Goal: Check status: Check status

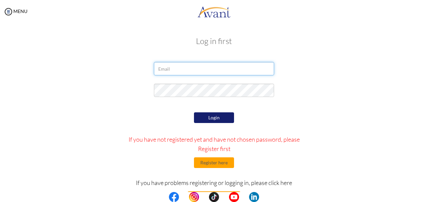
click at [197, 71] on input "email" at bounding box center [214, 68] width 120 height 13
type input "O"
type input "okyeregabriel575@gmail.com"
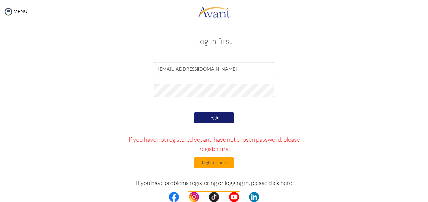
click at [213, 120] on button "Login" at bounding box center [214, 117] width 40 height 11
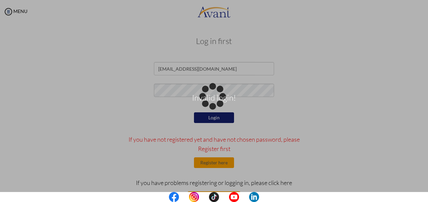
click at [219, 106] on div "Invalid login!" at bounding box center [213, 100] width 9 height 9
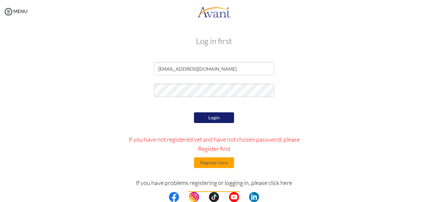
click at [211, 117] on button "Login" at bounding box center [214, 117] width 40 height 11
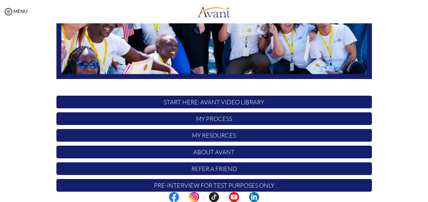
scroll to position [169, 0]
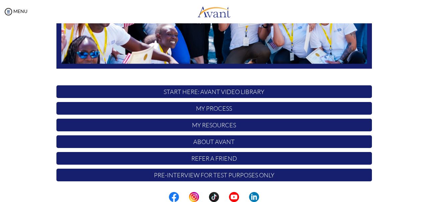
click at [212, 177] on p "Pre-Interview for test purposes only" at bounding box center [213, 175] width 315 height 13
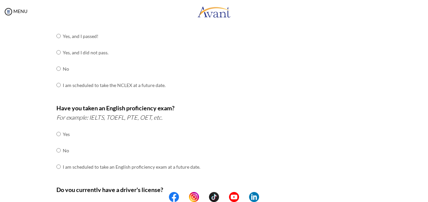
scroll to position [109, 0]
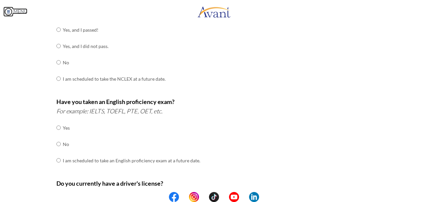
click at [9, 10] on img at bounding box center [8, 12] width 10 height 10
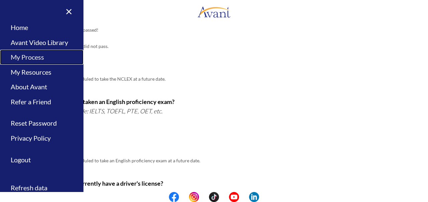
click at [38, 57] on link "My Process" at bounding box center [41, 57] width 83 height 15
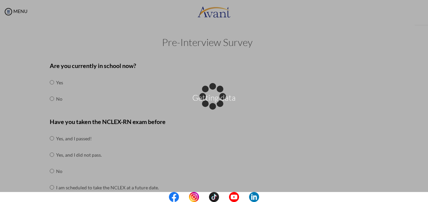
click at [209, 96] on div "Getting data" at bounding box center [213, 100] width 9 height 9
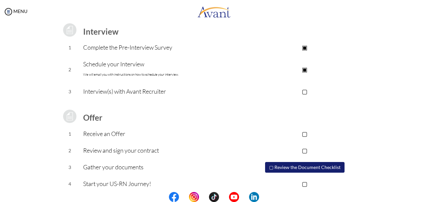
scroll to position [101, 0]
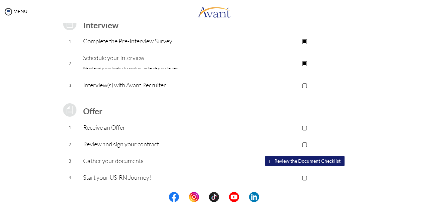
click at [304, 85] on p "▢" at bounding box center [305, 84] width 134 height 9
click at [288, 160] on button "▢ Review the Document Checklist" at bounding box center [304, 161] width 79 height 11
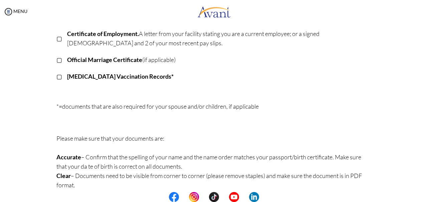
scroll to position [208, 0]
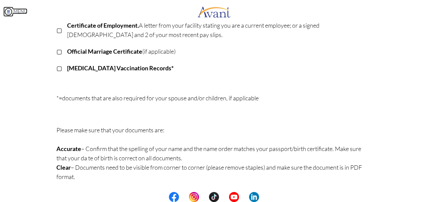
click at [6, 12] on img at bounding box center [8, 12] width 10 height 10
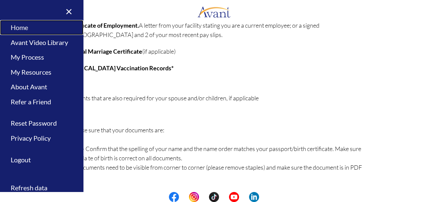
click at [13, 29] on link "Home" at bounding box center [41, 27] width 83 height 15
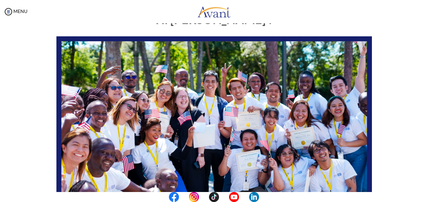
scroll to position [0, 0]
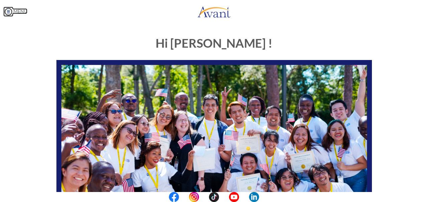
click at [6, 12] on img at bounding box center [8, 12] width 10 height 10
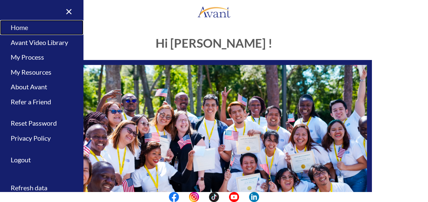
click at [18, 31] on link "Home" at bounding box center [41, 27] width 83 height 15
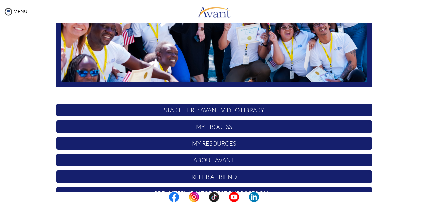
scroll to position [169, 0]
